Goal: Information Seeking & Learning: Learn about a topic

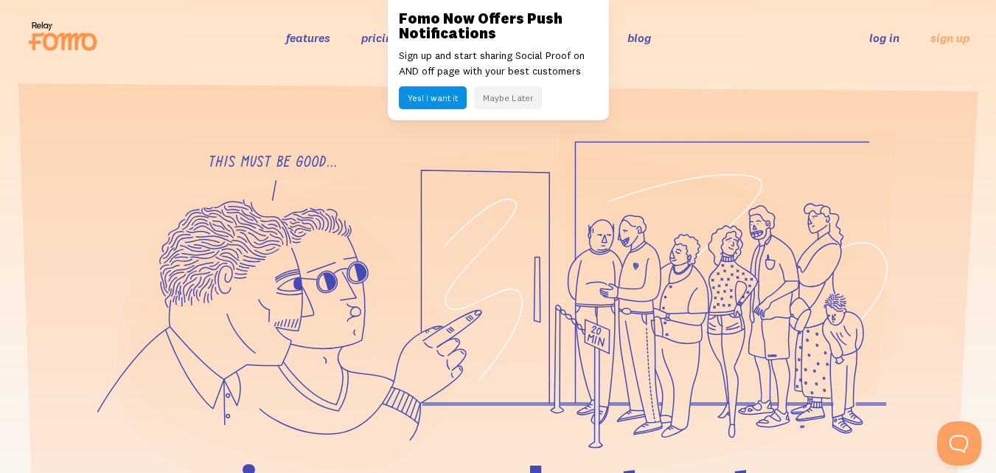
click at [498, 105] on button "Maybe Later" at bounding box center [508, 97] width 68 height 23
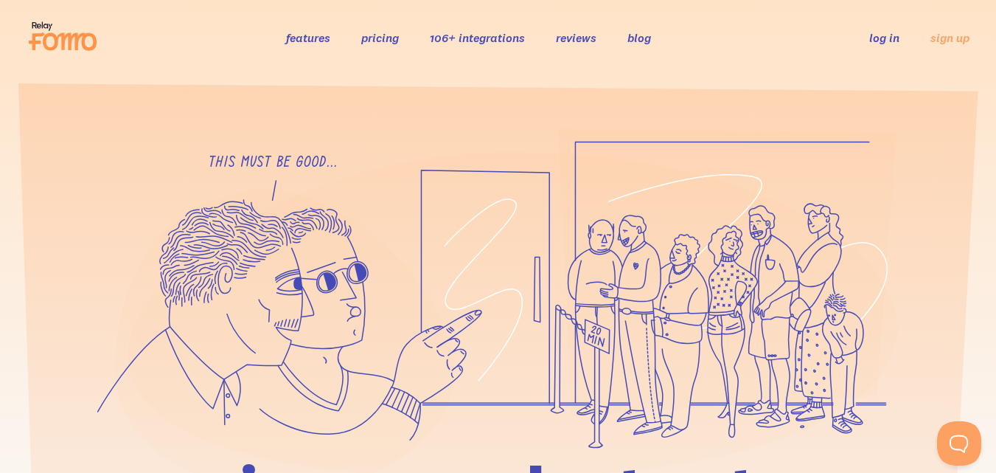
click at [367, 30] on link "pricing" at bounding box center [380, 37] width 38 height 15
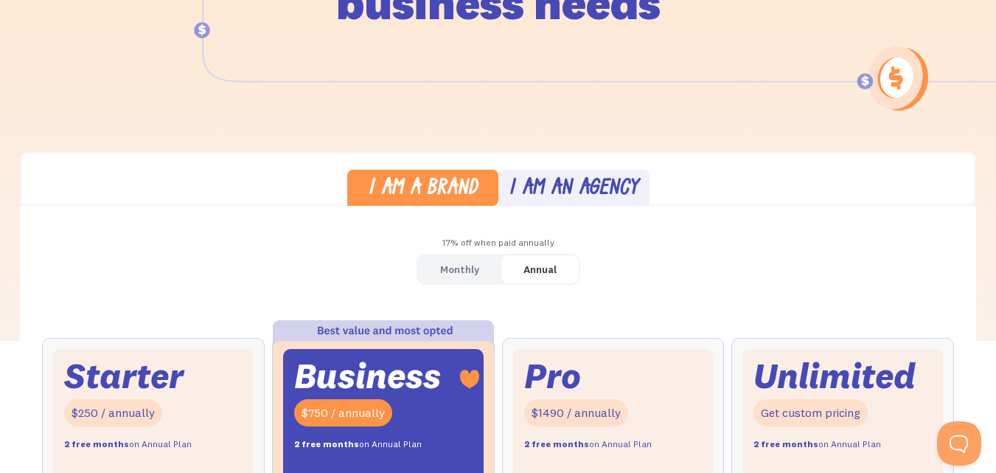
scroll to position [248, 0]
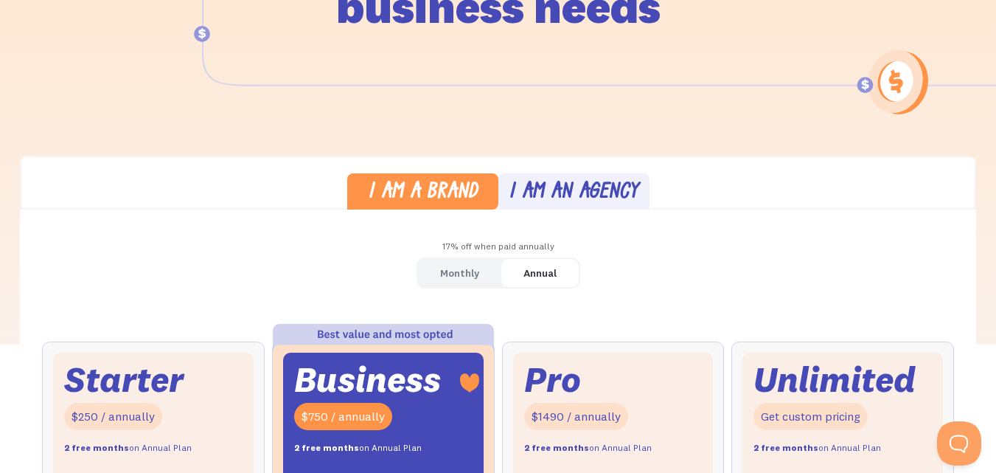
click at [473, 271] on div "Monthly" at bounding box center [459, 272] width 39 height 21
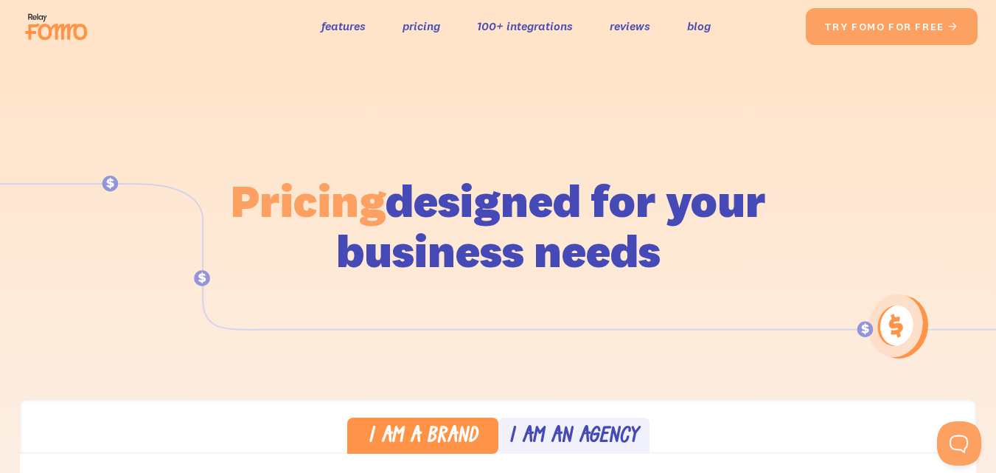
scroll to position [0, 0]
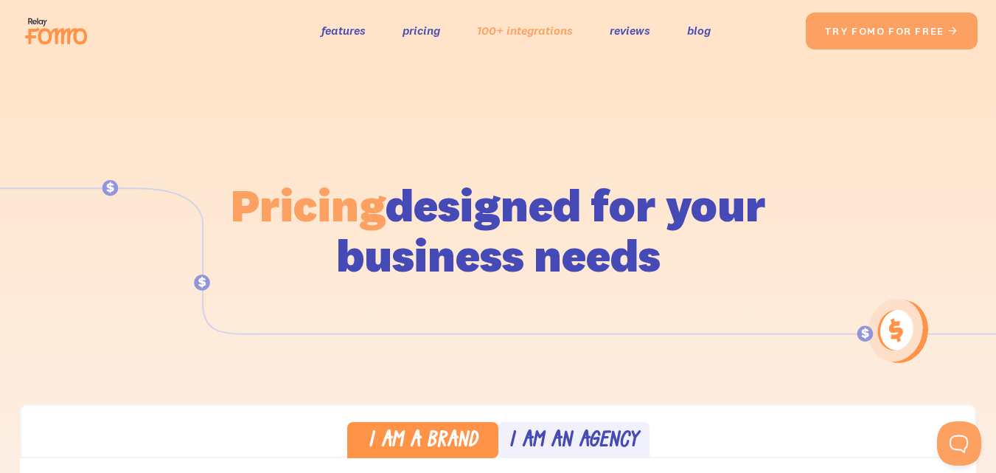
click at [491, 28] on link "100+ integrations" at bounding box center [525, 30] width 96 height 21
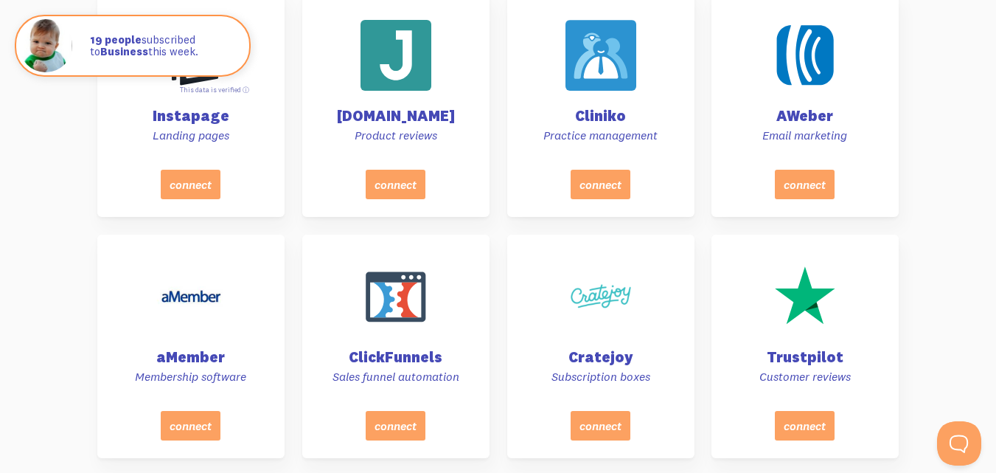
scroll to position [1564, 0]
